Goal: Contribute content: Contribute content

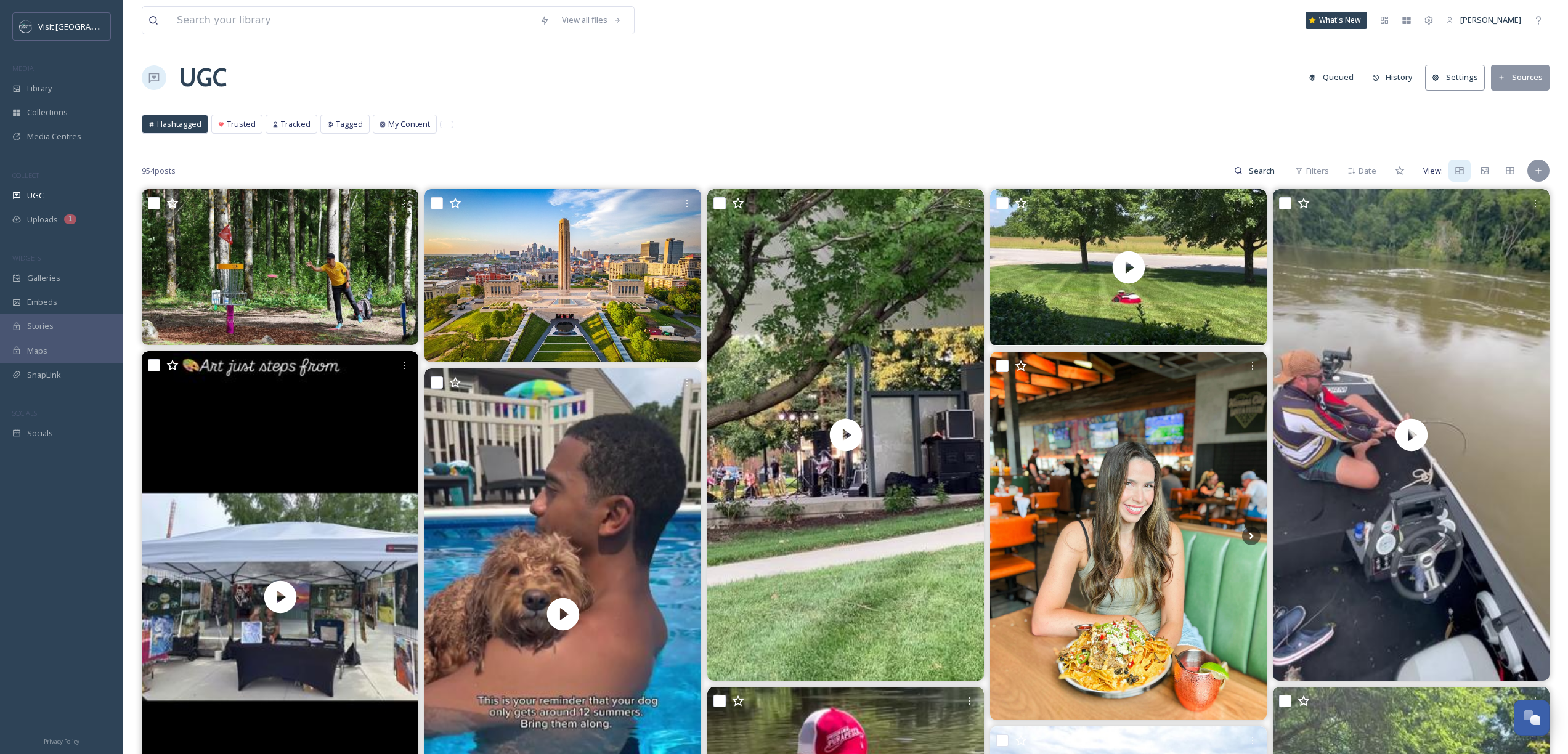
click at [1525, 81] on button "Sources" at bounding box center [1520, 77] width 58 height 25
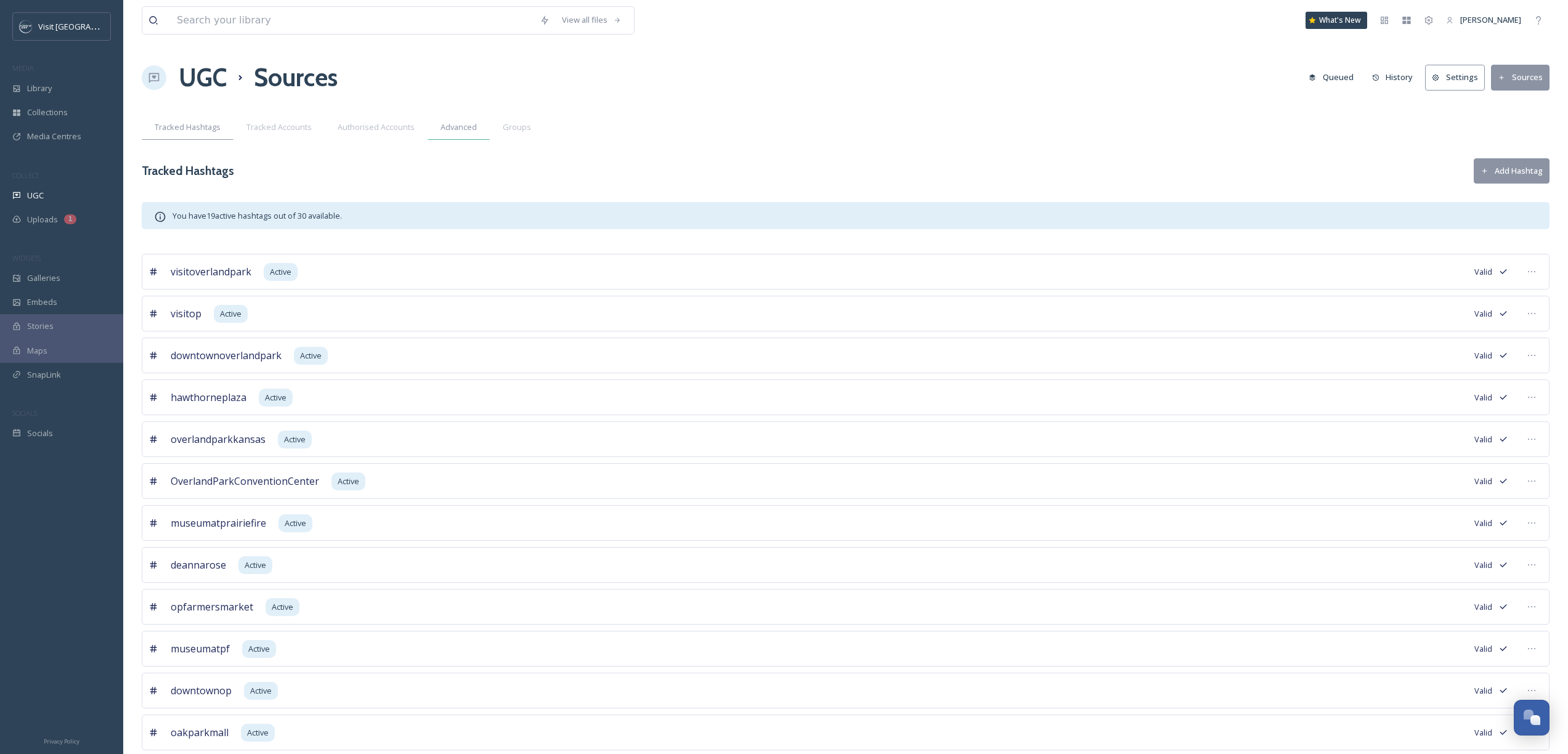
click at [476, 135] on div "Advanced" at bounding box center [459, 127] width 62 height 25
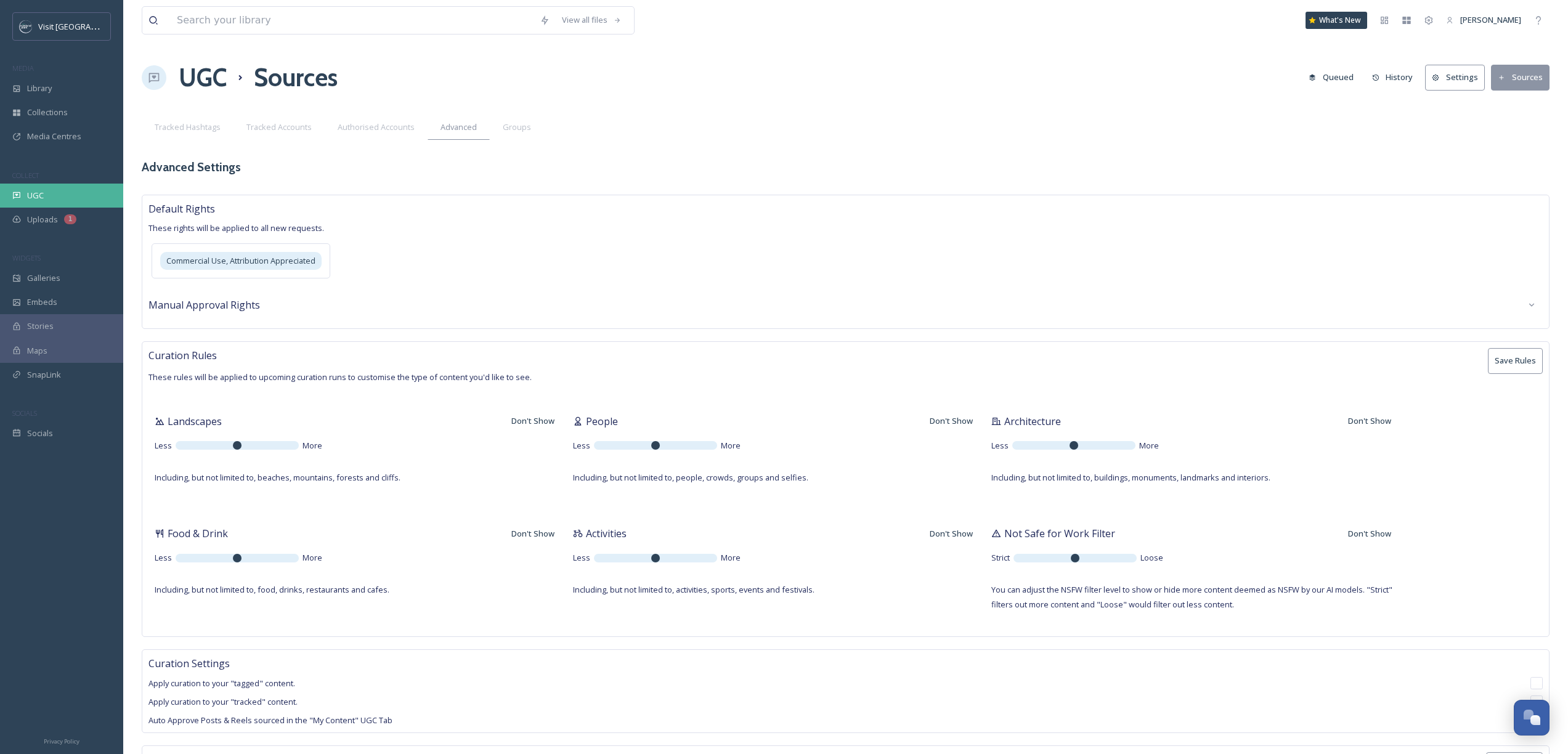
click at [45, 204] on div "UGC" at bounding box center [61, 196] width 123 height 24
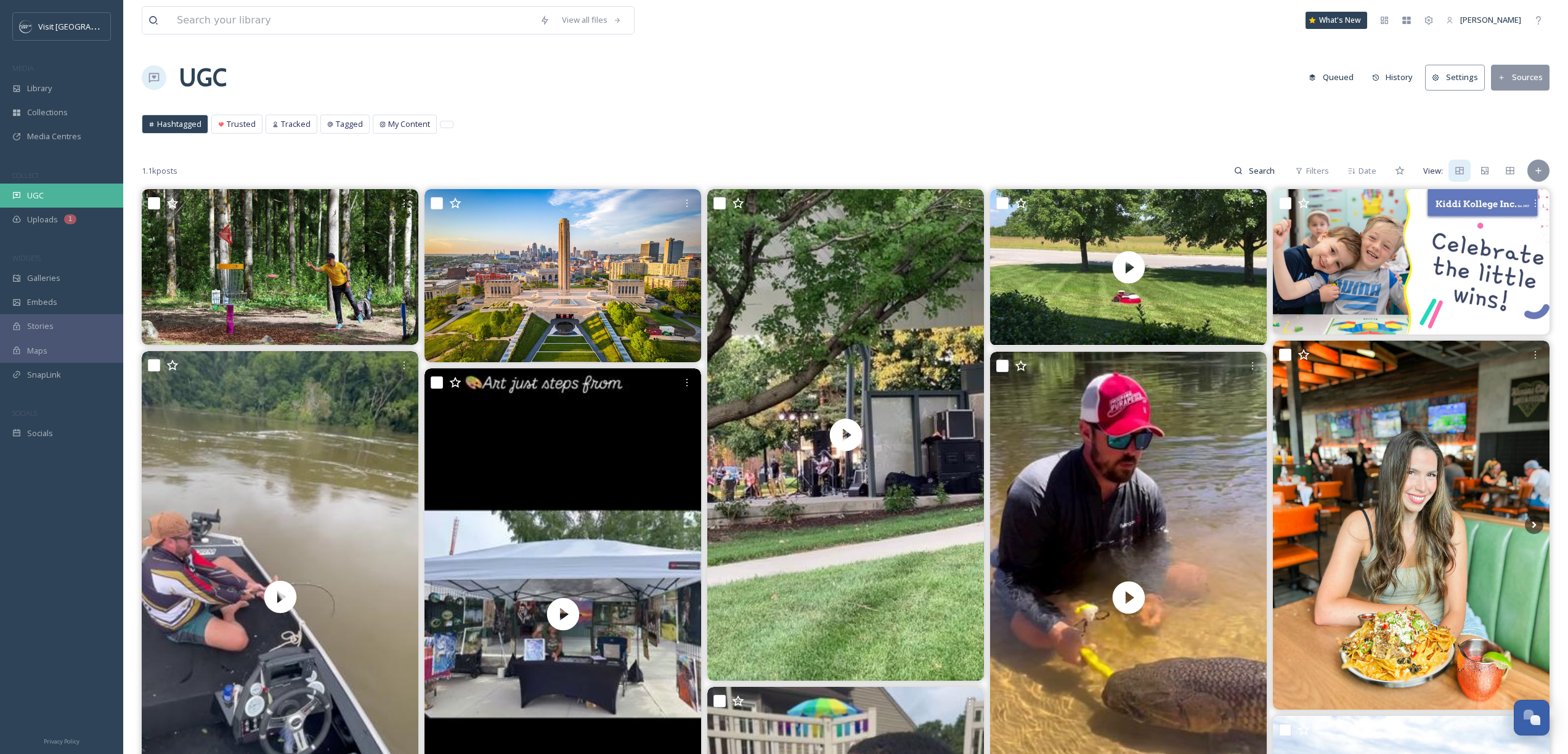
click at [48, 203] on div "UGC" at bounding box center [61, 196] width 123 height 24
click at [1539, 169] on icon at bounding box center [1539, 171] width 10 height 10
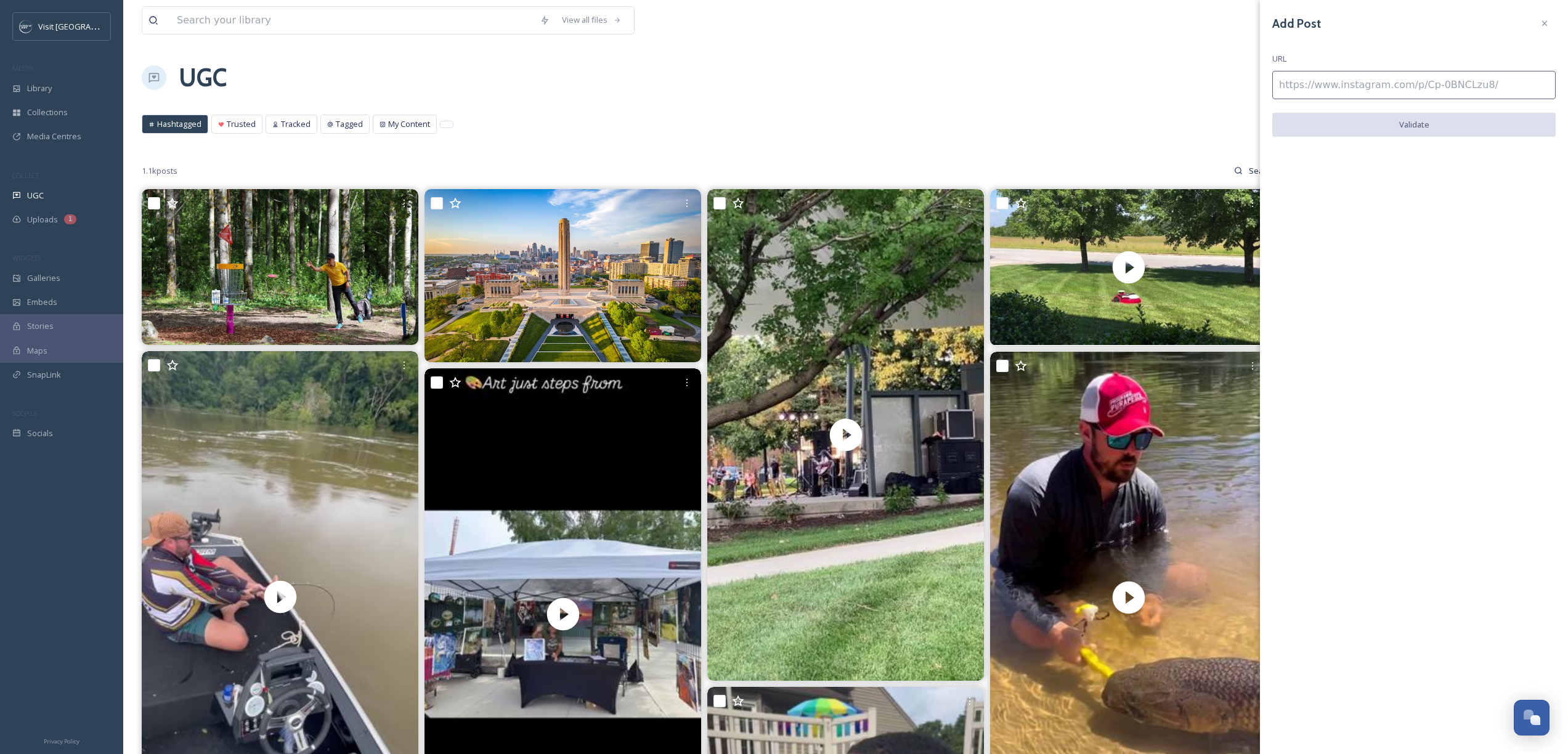
click at [1321, 69] on div "Add Post URL Validate" at bounding box center [1414, 83] width 308 height 167
click at [1327, 84] on input at bounding box center [1414, 85] width 284 height 28
paste input "[URL][DOMAIN_NAME]"
click at [1318, 114] on button "Validate" at bounding box center [1414, 124] width 284 height 25
click at [1395, 93] on input "[URL][DOMAIN_NAME]" at bounding box center [1414, 85] width 284 height 28
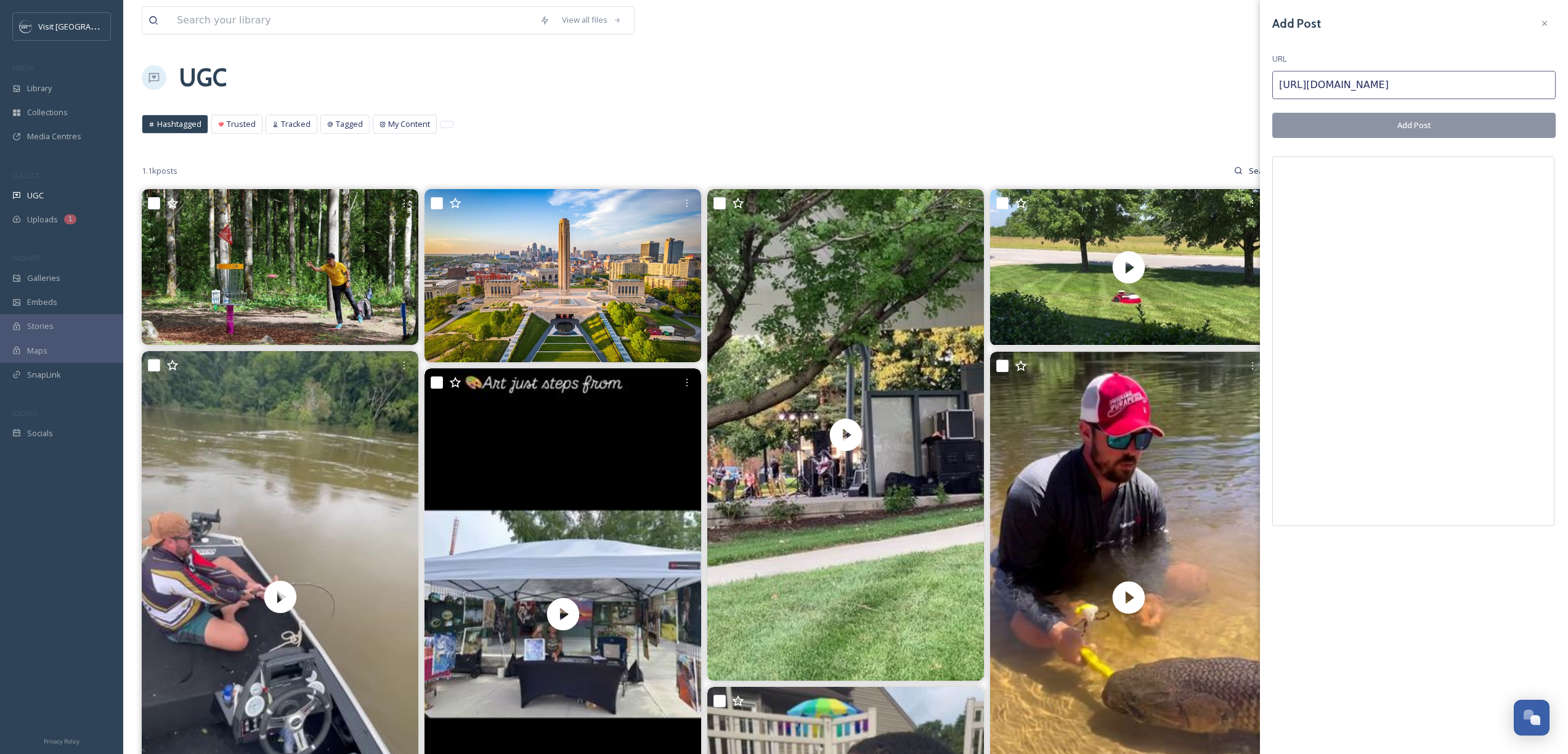
click at [1395, 93] on input "[URL][DOMAIN_NAME]" at bounding box center [1414, 85] width 284 height 28
click at [1390, 86] on input "[URL][DOMAIN_NAME]" at bounding box center [1414, 85] width 284 height 28
paste input
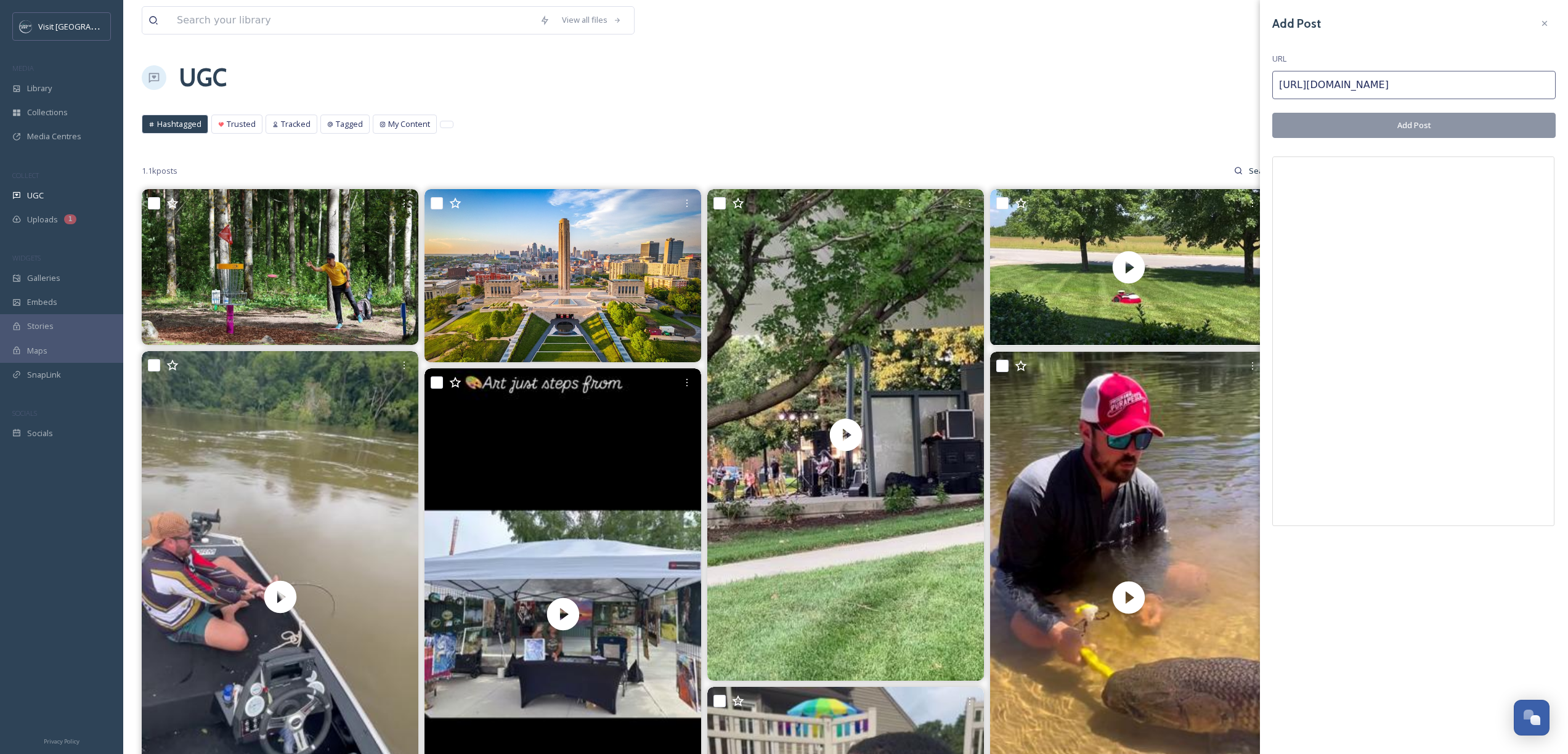
click at [1386, 131] on button "Add Post" at bounding box center [1414, 124] width 284 height 25
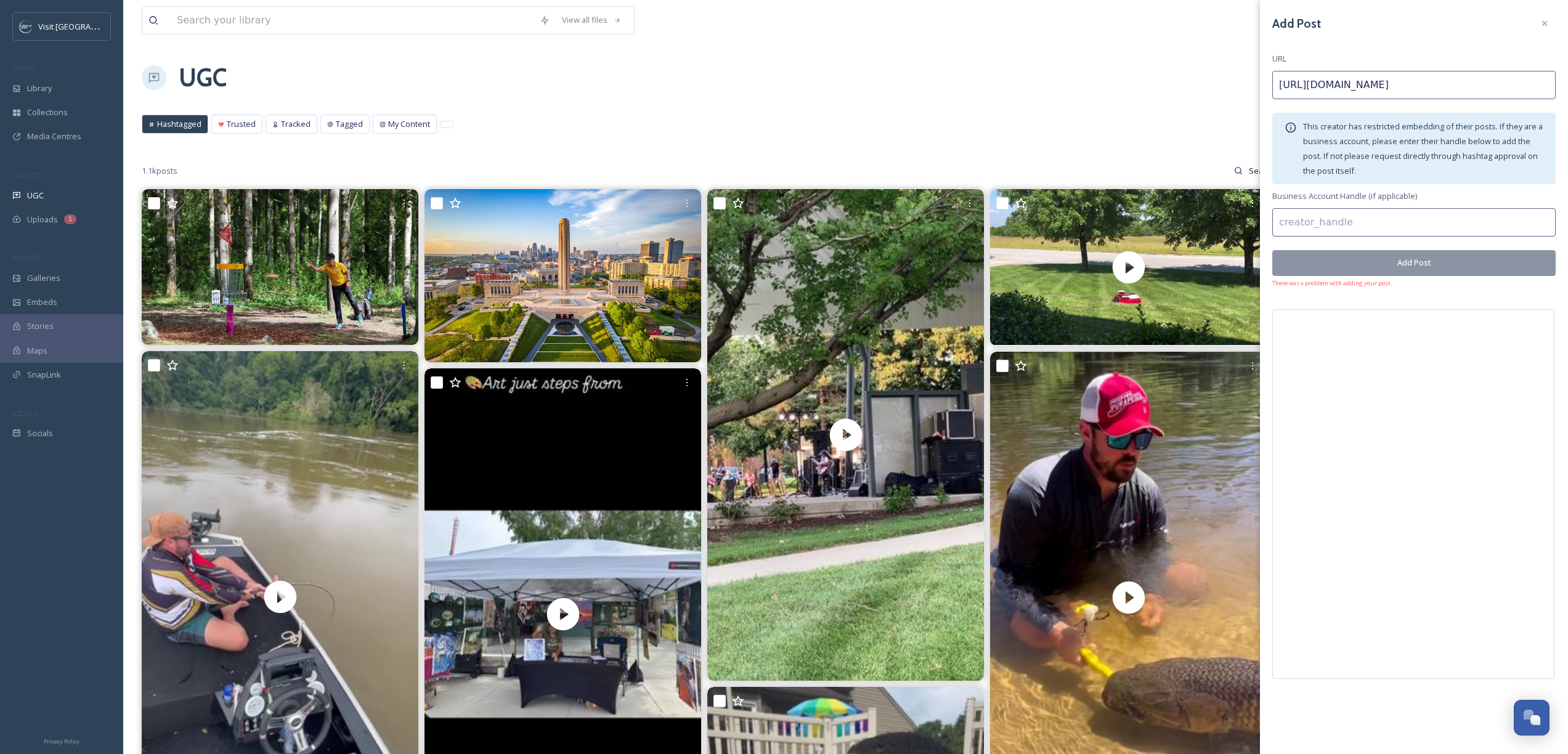
click at [1394, 82] on input "[URL][DOMAIN_NAME]" at bounding box center [1414, 85] width 284 height 28
paste input "Iw13QuuXsn"
type input "[URL][DOMAIN_NAME]"
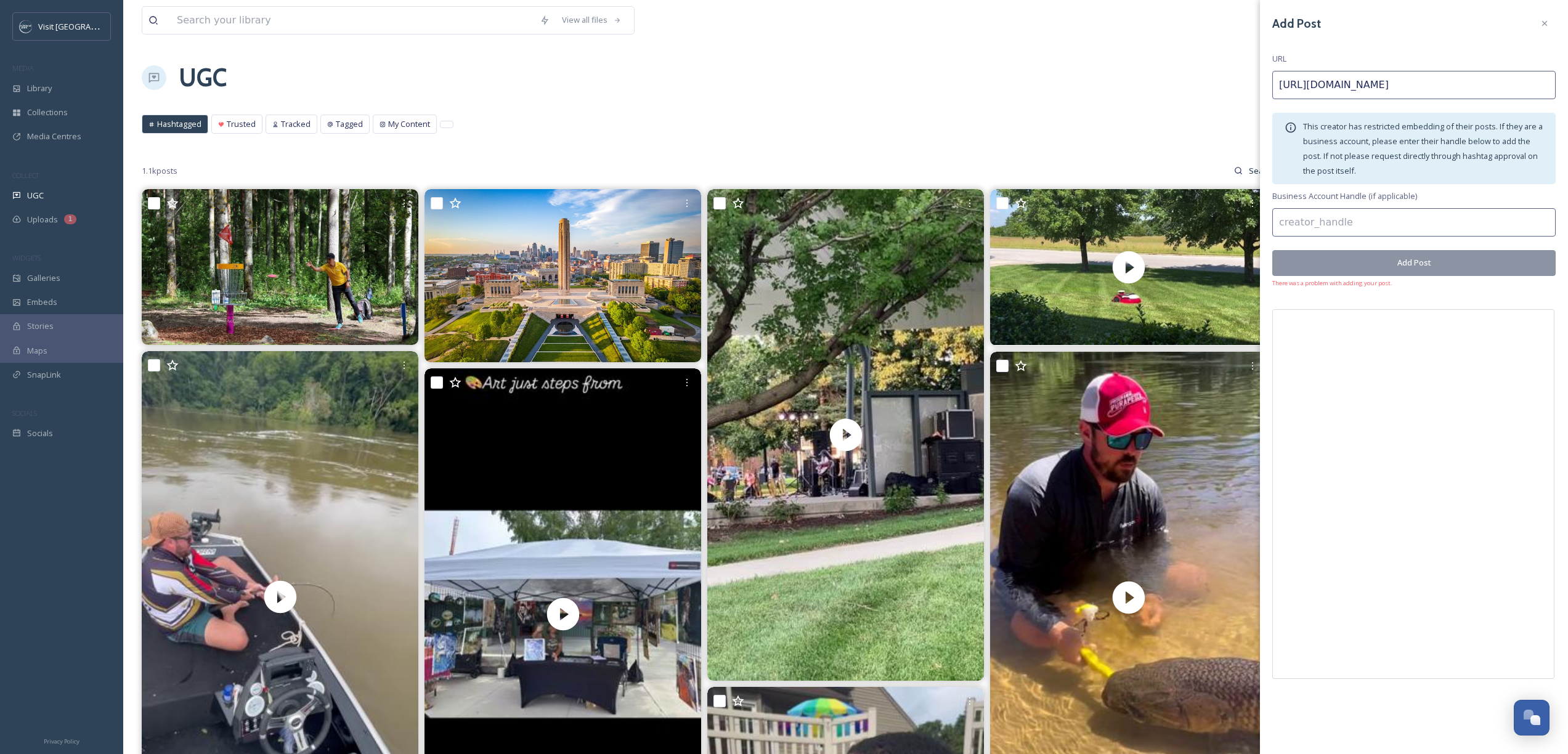
click at [1431, 266] on button "Add Post" at bounding box center [1414, 262] width 284 height 25
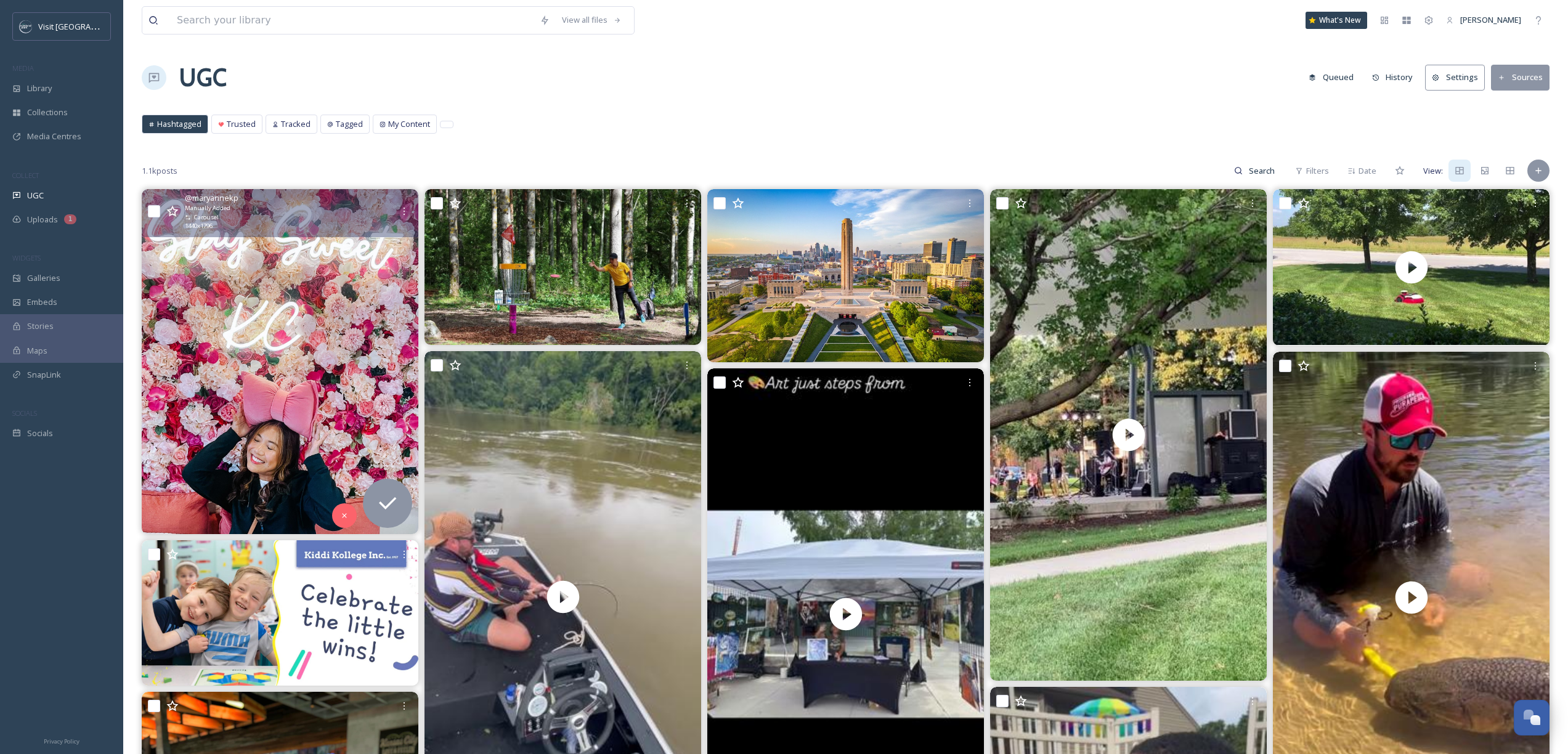
click at [153, 209] on input "checkbox" at bounding box center [154, 211] width 12 height 12
checkbox input "true"
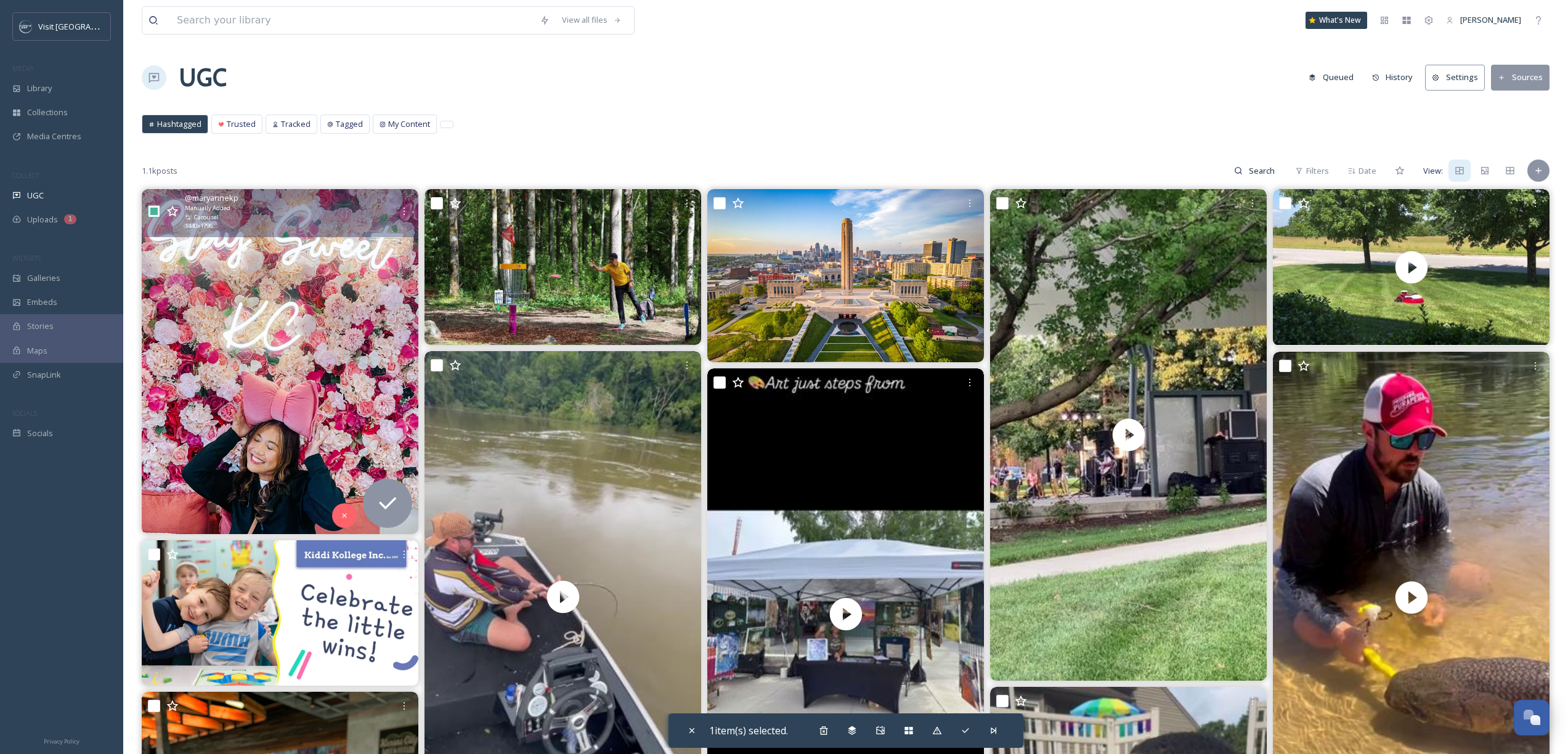
click at [333, 419] on img at bounding box center [280, 361] width 277 height 345
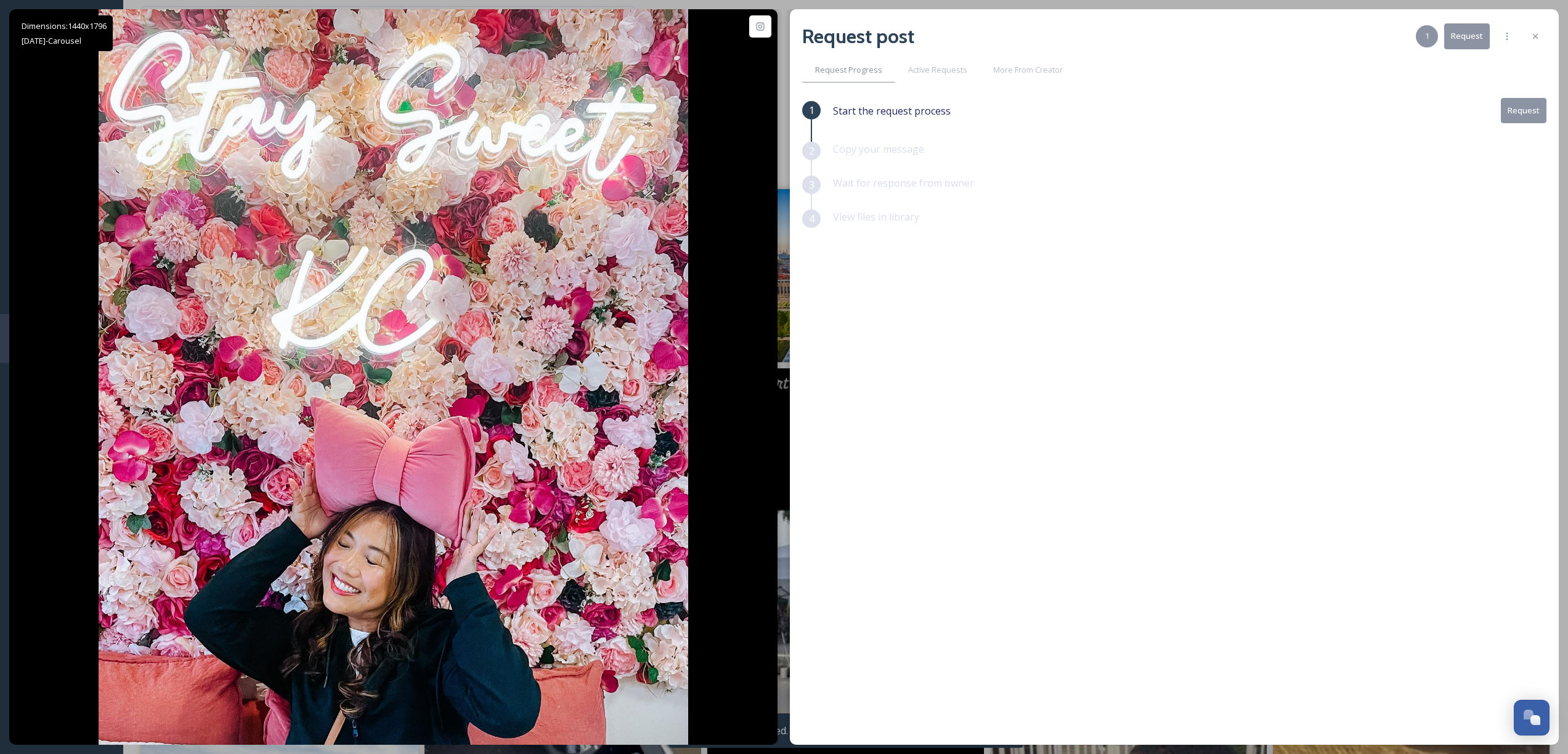
click at [1508, 115] on button "Request" at bounding box center [1524, 110] width 45 height 25
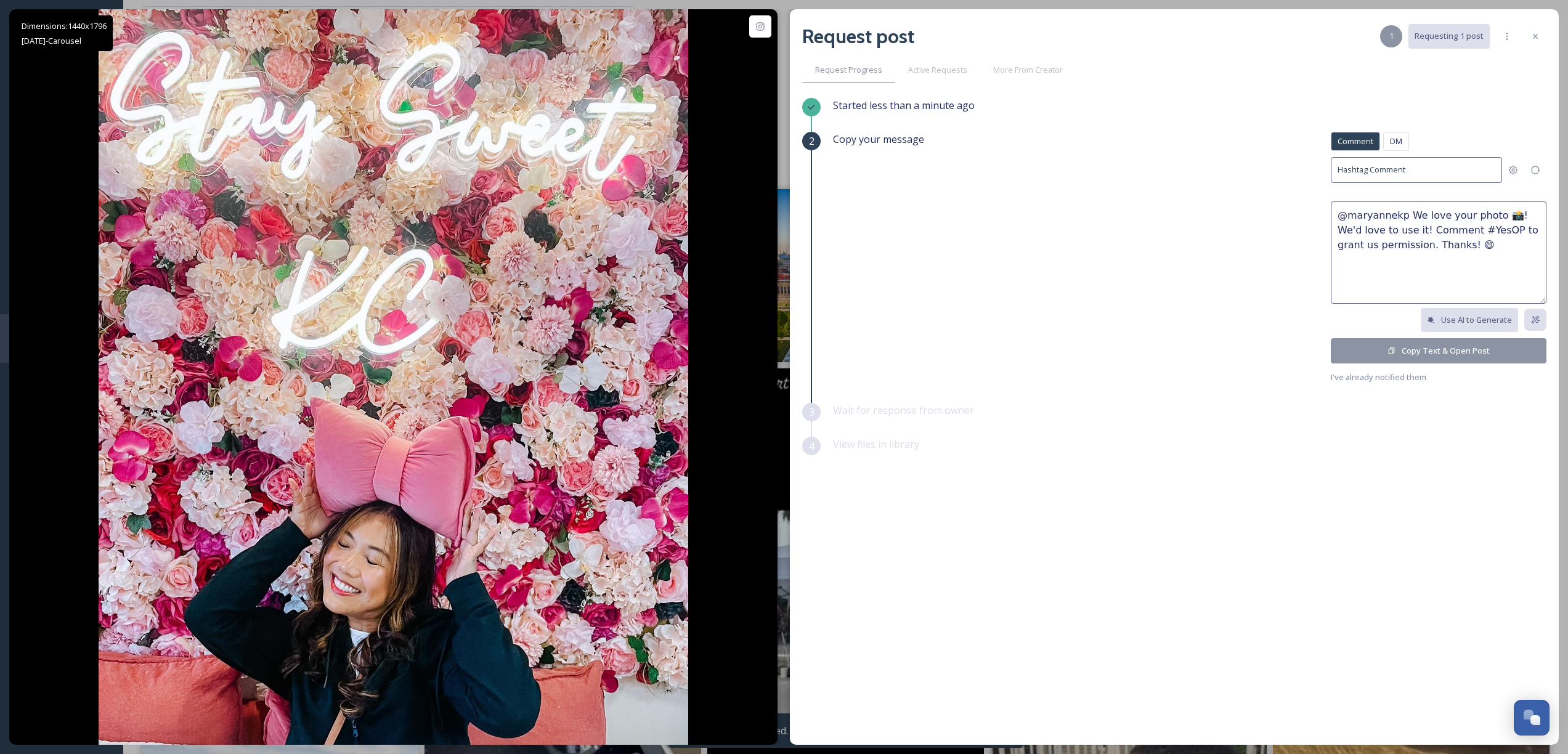
click at [1402, 221] on textarea "@maryannekp We love your photo 📸! We'd love to use it! Comment #YesOP to grant …" at bounding box center [1439, 252] width 216 height 102
click at [1467, 263] on textarea "@maryannekp This photo is ✨everything✨ Visit [GEOGRAPHIC_DATA] would love to us…" at bounding box center [1439, 252] width 216 height 102
click at [1488, 276] on textarea "@maryannekp This photo is ✨everything✨ Visit [GEOGRAPHIC_DATA] would love to us…" at bounding box center [1439, 252] width 216 height 102
type textarea "@maryannekp This photo is ✨everything✨ Visit [GEOGRAPHIC_DATA] would love to us…"
click at [1418, 352] on button "Copy Text & Open Post" at bounding box center [1439, 350] width 216 height 25
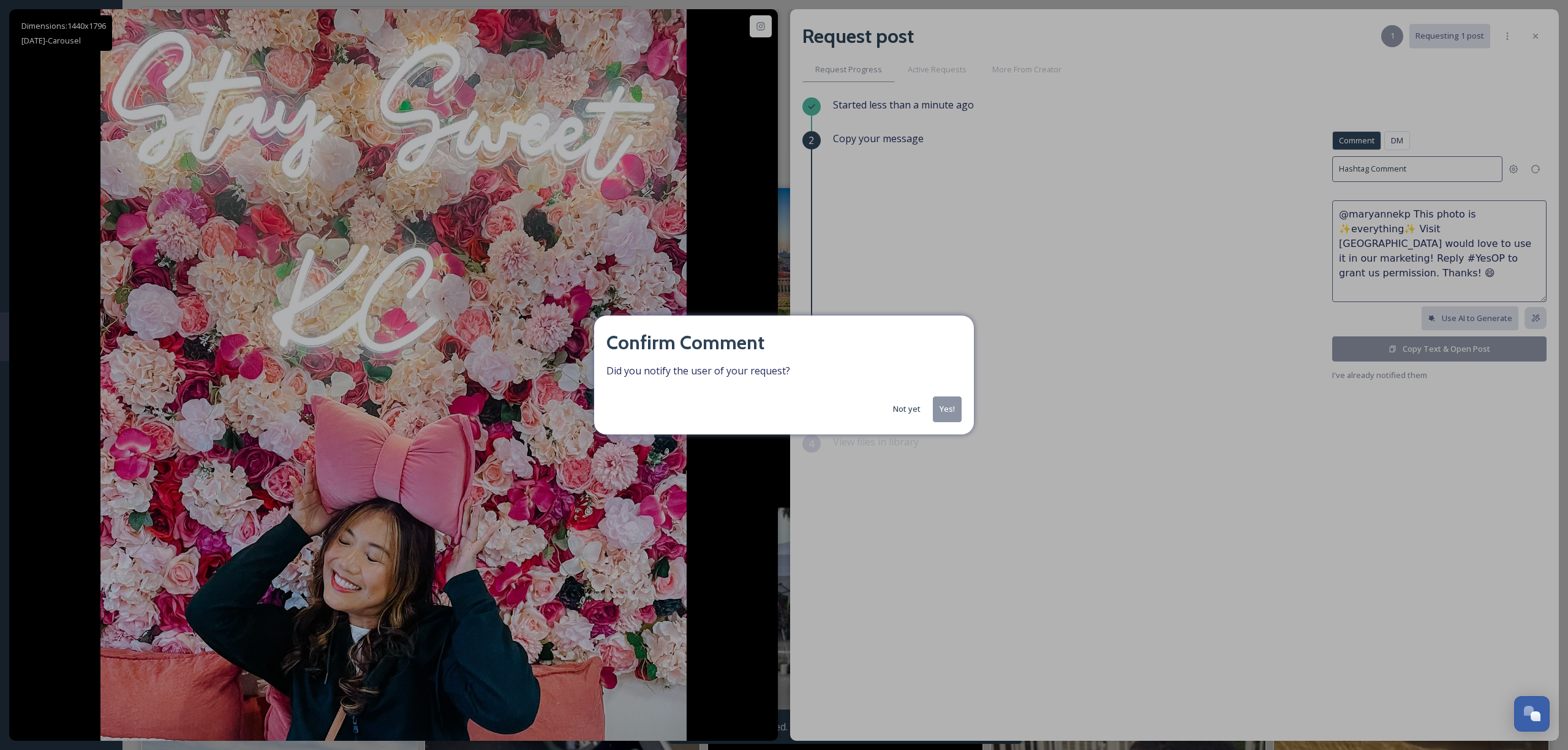
click at [1213, 205] on div "Confirm Comment Did you notify the user of your request? Not yet Yes!" at bounding box center [784, 375] width 1568 height 750
click at [948, 410] on button "Yes!" at bounding box center [948, 408] width 29 height 25
